Goal: Task Accomplishment & Management: Use online tool/utility

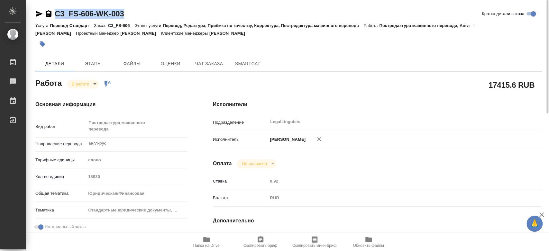
scroll to position [71, 0]
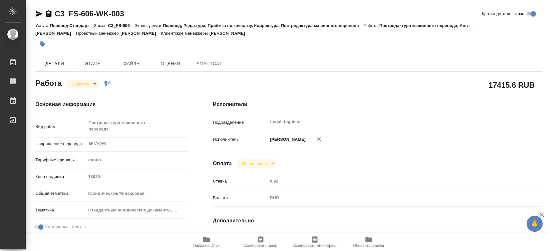
type textarea "x"
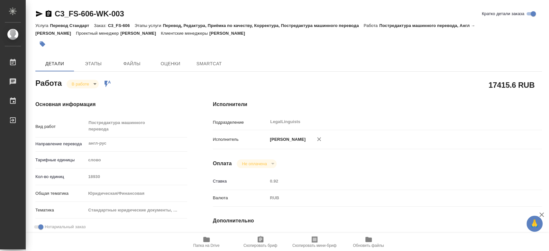
type textarea "x"
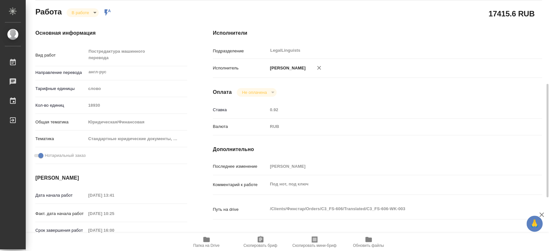
type textarea "x"
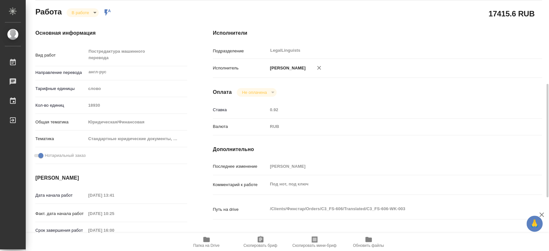
scroll to position [107, 0]
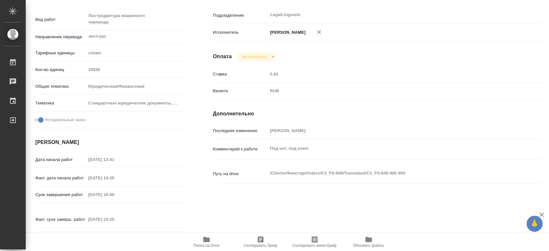
type textarea "x"
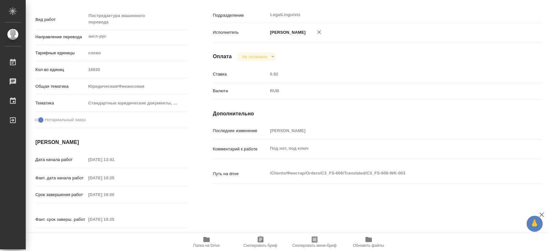
type textarea "x"
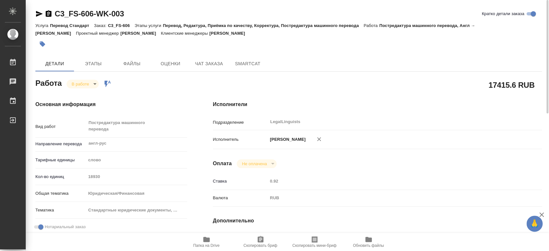
scroll to position [143, 0]
